Goal: Task Accomplishment & Management: Complete application form

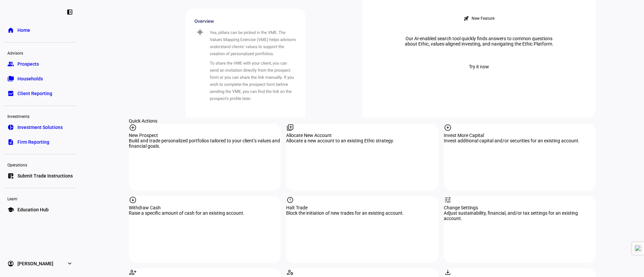
scroll to position [598, 0]
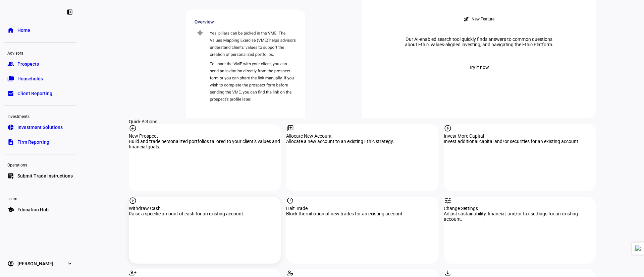
click at [179, 197] on div "arrow_circle_down" at bounding box center [205, 201] width 152 height 9
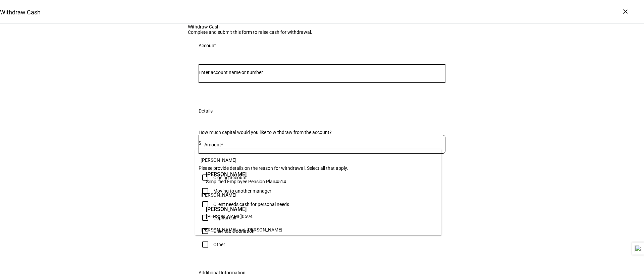
click at [254, 75] on input "Number" at bounding box center [321, 72] width 247 height 5
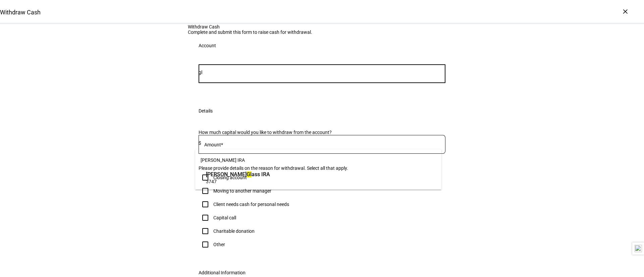
type input "gl"
click at [250, 171] on span "Michael Gl ass IRA" at bounding box center [238, 175] width 64 height 8
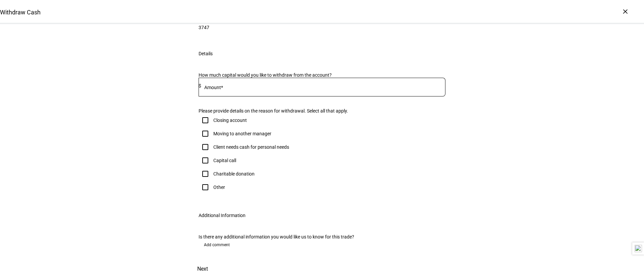
scroll to position [135, 0]
click at [284, 88] on input at bounding box center [323, 85] width 244 height 5
type input "28,000"
click at [225, 154] on div "Client needs cash for personal needs" at bounding box center [243, 146] width 91 height 13
click at [200, 154] on input "Client needs cash for personal needs" at bounding box center [204, 146] width 13 height 13
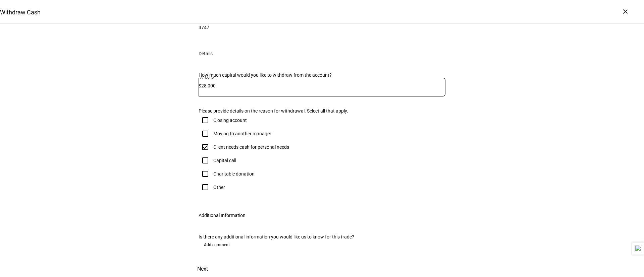
checkbox input "true"
click at [309, 234] on div "Is there any additional information you would like us to know for this trade?" at bounding box center [321, 236] width 247 height 5
click at [226, 234] on div "Is there any additional information you would like us to know for this trade?" at bounding box center [321, 236] width 247 height 5
click at [208, 261] on span "Next" at bounding box center [202, 269] width 11 height 16
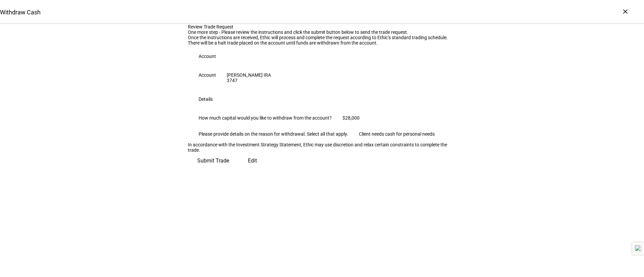
scroll to position [46, 0]
click at [229, 169] on span "Submit Trade" at bounding box center [213, 161] width 32 height 16
